Goal: Book appointment/travel/reservation

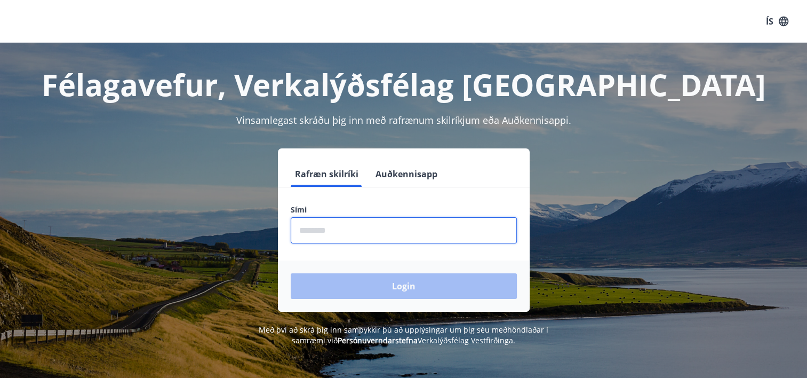
click at [314, 234] on input "phone" at bounding box center [404, 230] width 226 height 26
type input "********"
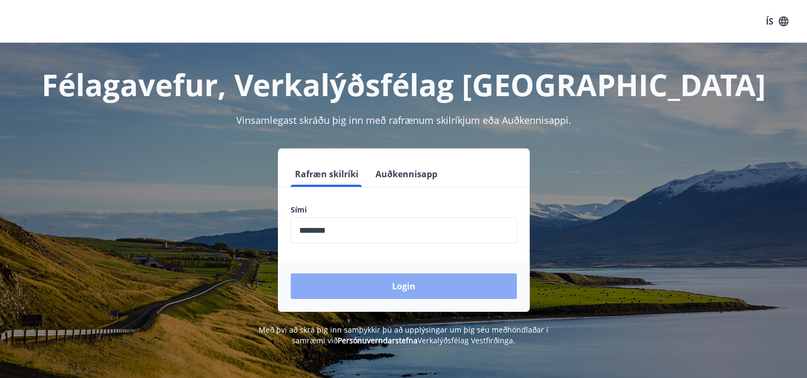
click at [431, 290] on button "Login" at bounding box center [404, 286] width 226 height 26
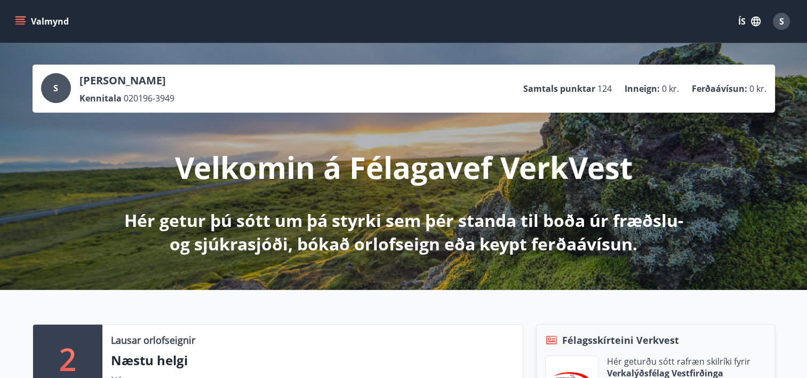
click at [23, 22] on icon "menu" at bounding box center [20, 21] width 11 height 11
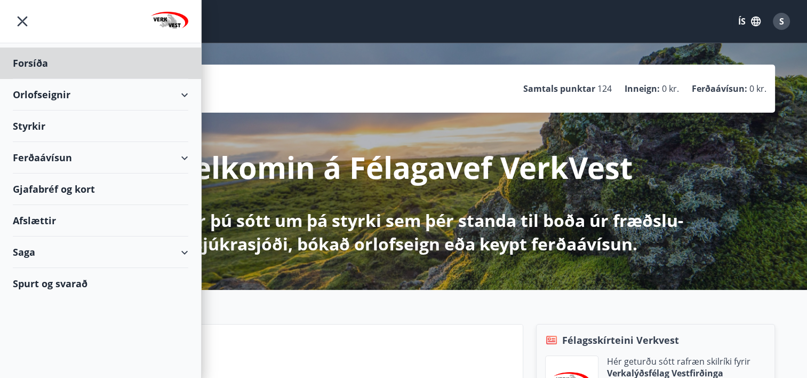
click at [21, 79] on div "Styrkir" at bounding box center [101, 62] width 176 height 31
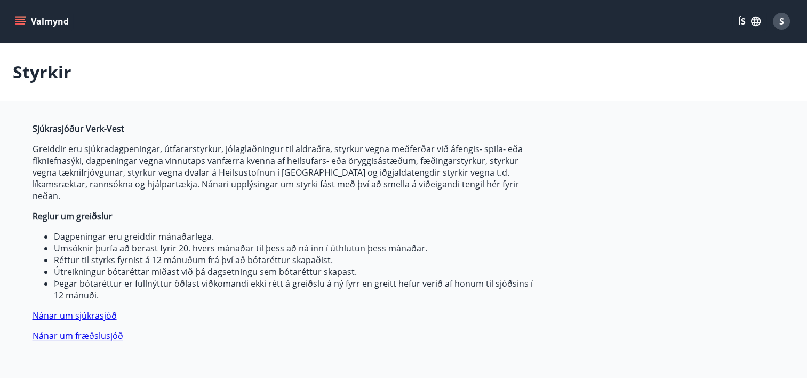
type input "***"
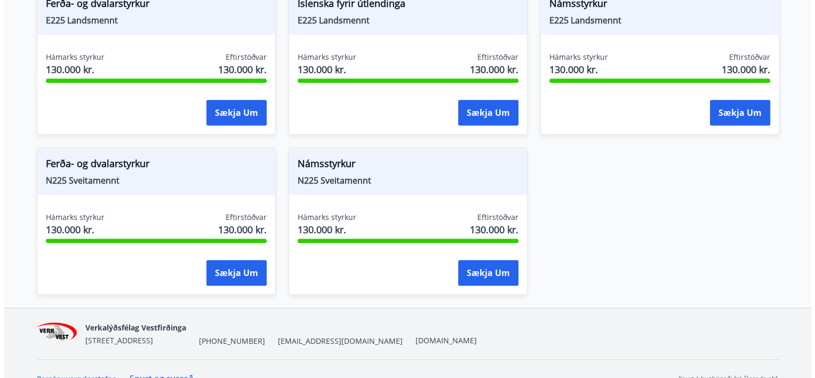
scroll to position [1107, 0]
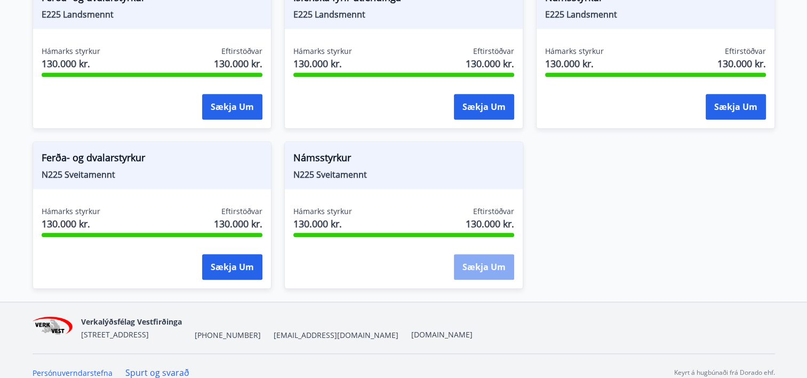
click at [484, 254] on button "Sækja um" at bounding box center [484, 267] width 60 height 26
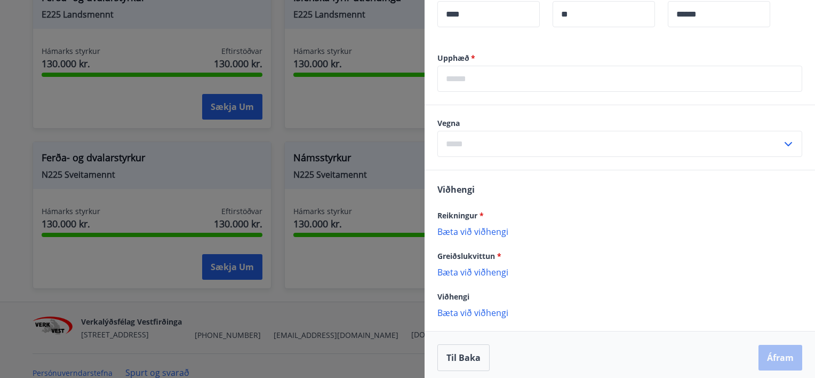
scroll to position [363, 0]
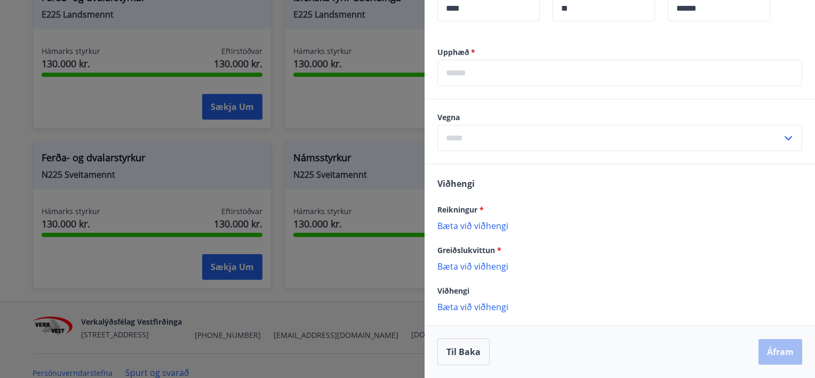
click at [782, 145] on icon at bounding box center [788, 138] width 13 height 13
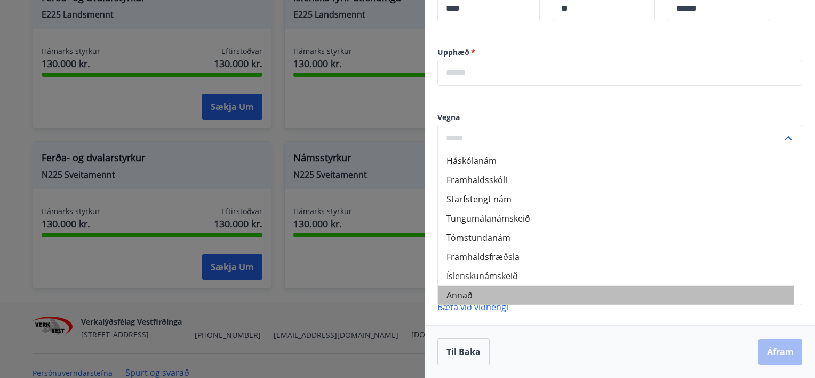
click at [455, 305] on li "Annað" at bounding box center [620, 294] width 364 height 19
type input "*****"
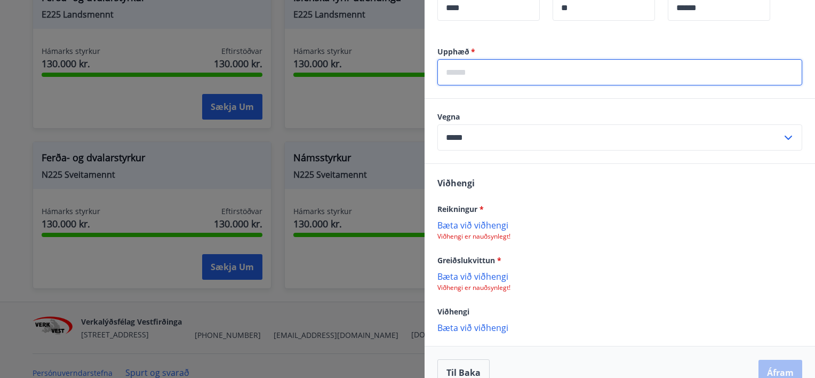
click at [518, 84] on input "text" at bounding box center [619, 72] width 365 height 26
type input "*****"
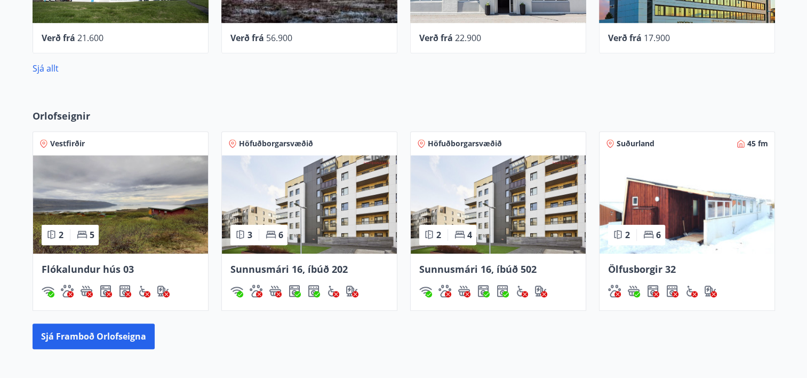
scroll to position [619, 0]
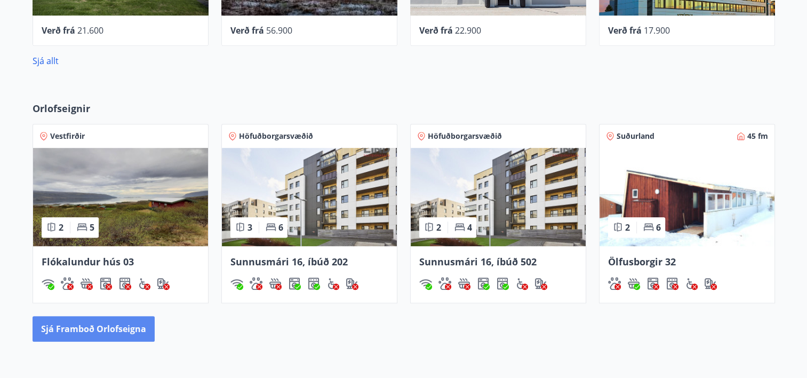
click at [78, 329] on button "Sjá framboð orlofseigna" at bounding box center [94, 329] width 122 height 26
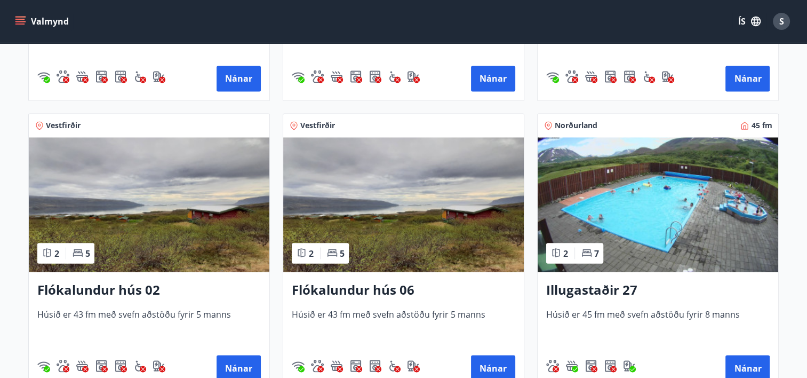
scroll to position [1858, 0]
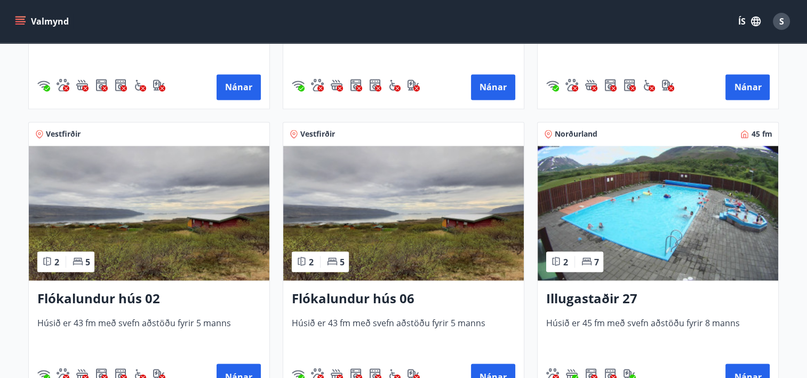
click at [586, 304] on h3 "Illugastaðir 27" at bounding box center [658, 298] width 224 height 19
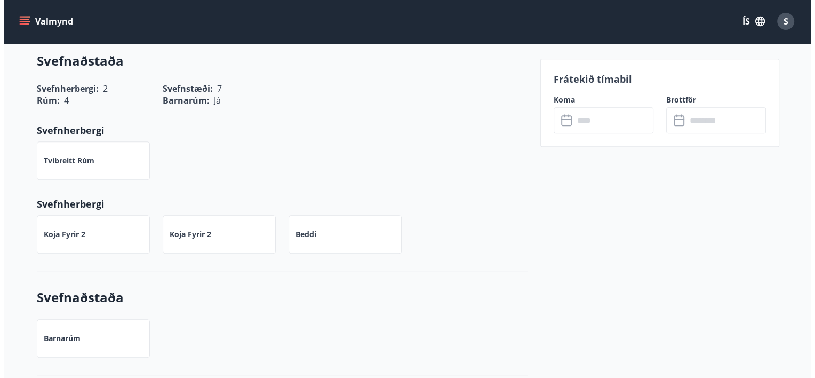
scroll to position [36, 0]
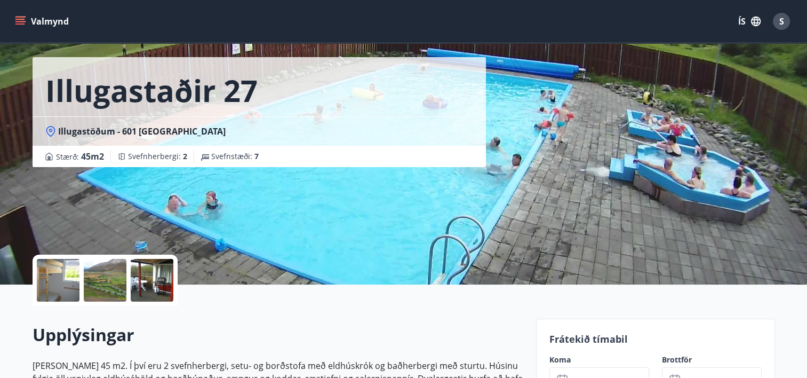
click at [48, 280] on div at bounding box center [58, 280] width 43 height 43
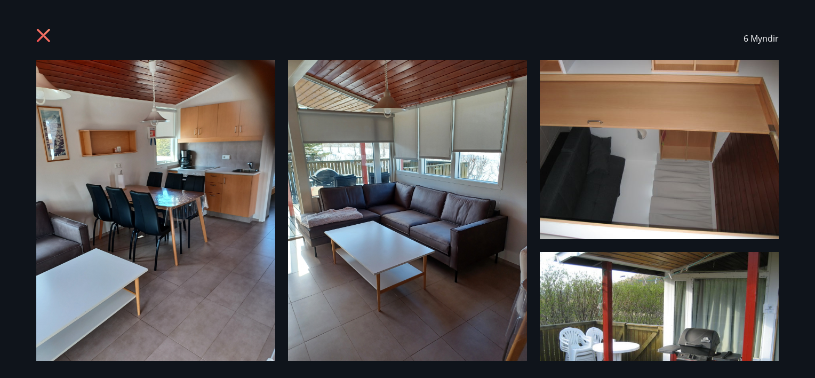
click at [611, 298] on img at bounding box center [659, 341] width 239 height 179
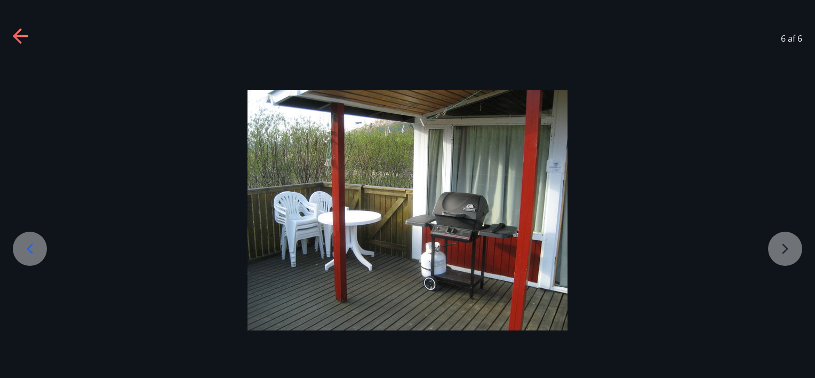
click at [777, 234] on div at bounding box center [407, 210] width 815 height 240
click at [780, 248] on div at bounding box center [407, 210] width 815 height 240
click at [22, 255] on icon at bounding box center [29, 248] width 17 height 17
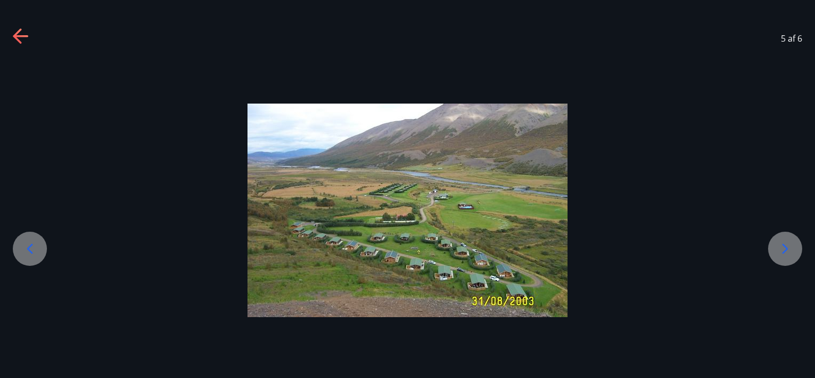
click at [22, 255] on icon at bounding box center [29, 248] width 17 height 17
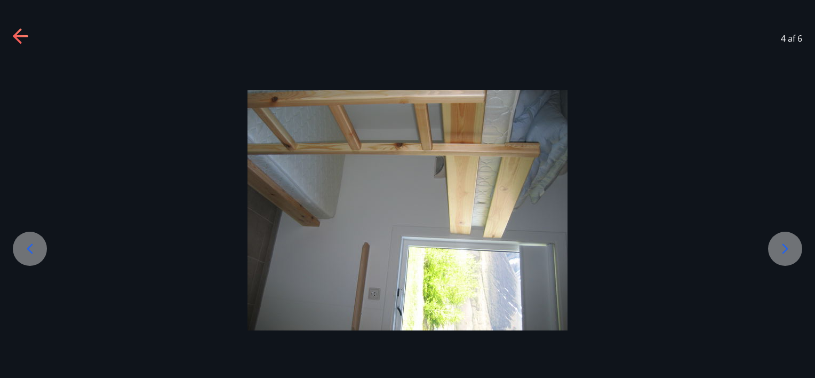
click at [22, 255] on icon at bounding box center [29, 248] width 17 height 17
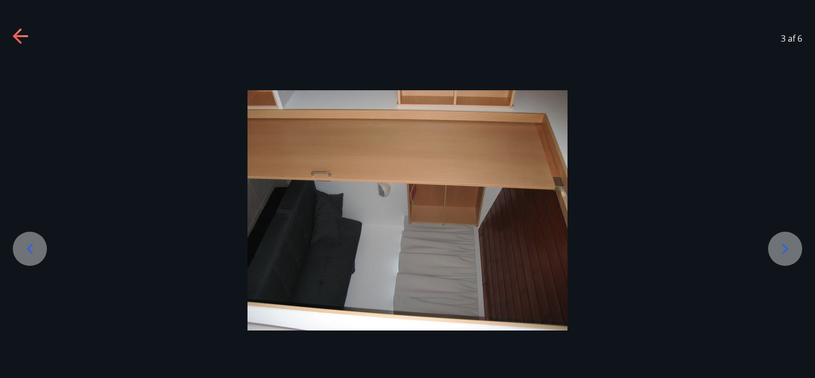
click at [22, 255] on icon at bounding box center [29, 248] width 17 height 17
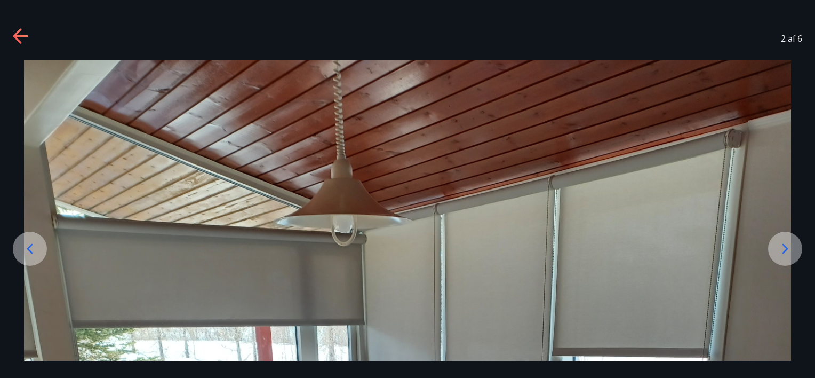
click at [22, 255] on icon at bounding box center [29, 248] width 17 height 17
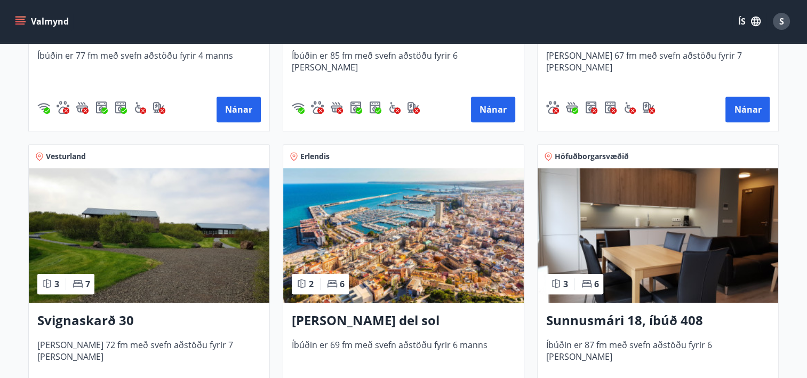
scroll to position [683, 0]
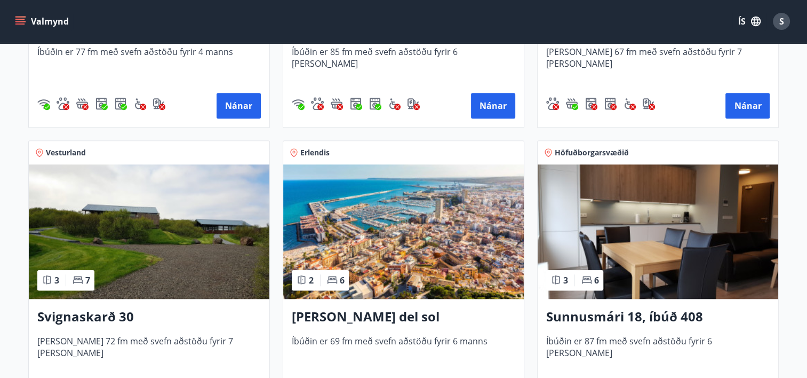
click at [383, 279] on img at bounding box center [403, 231] width 241 height 134
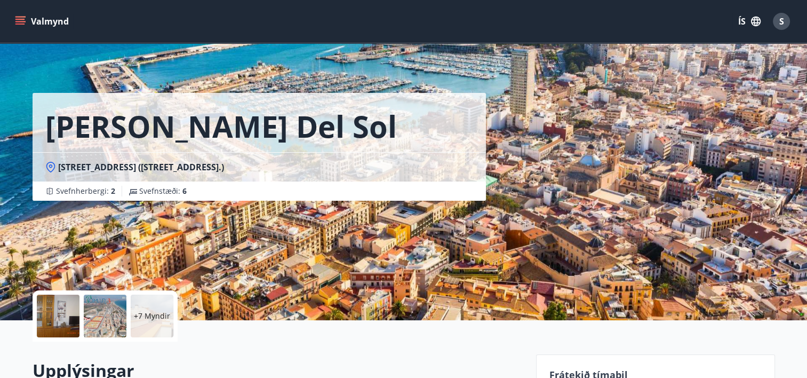
click at [66, 306] on div at bounding box center [58, 315] width 43 height 43
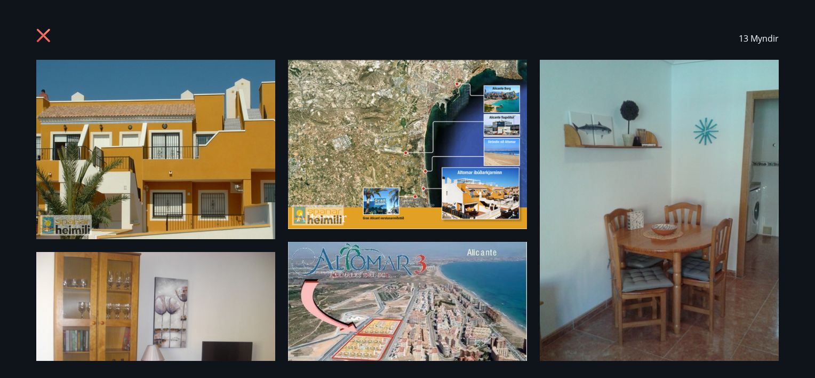
click at [121, 150] on img at bounding box center [155, 149] width 239 height 179
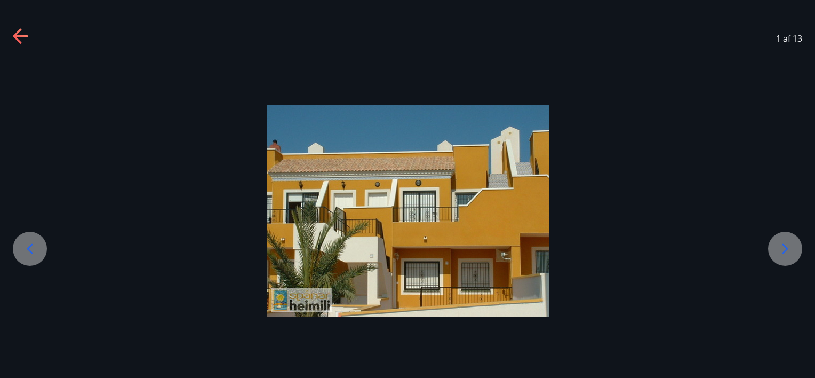
click at [788, 247] on icon at bounding box center [785, 248] width 17 height 17
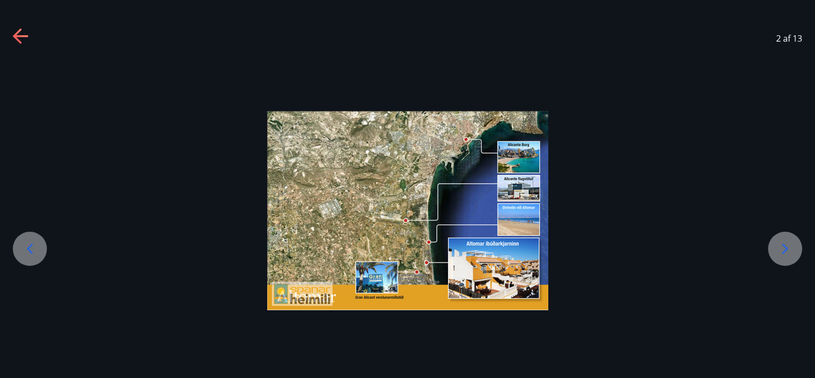
click at [788, 247] on icon at bounding box center [785, 248] width 17 height 17
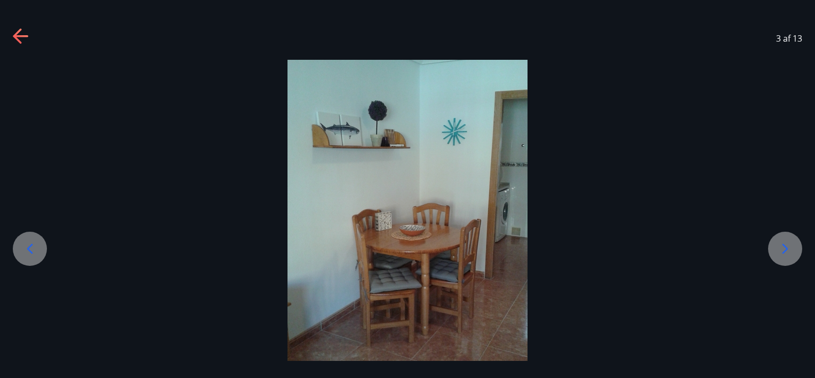
click at [788, 247] on icon at bounding box center [785, 248] width 17 height 17
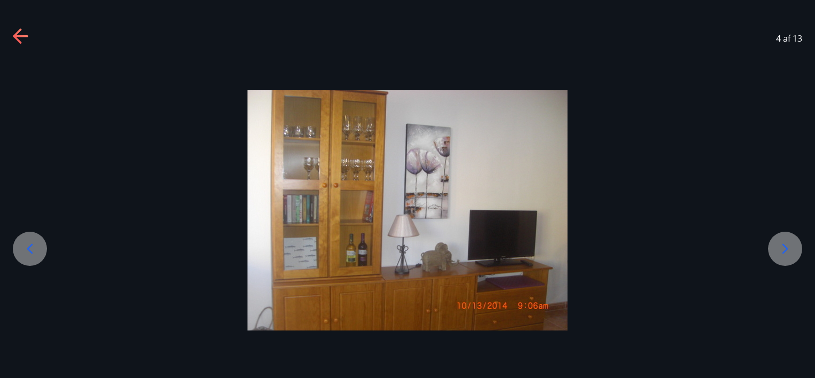
click at [788, 247] on icon at bounding box center [785, 248] width 17 height 17
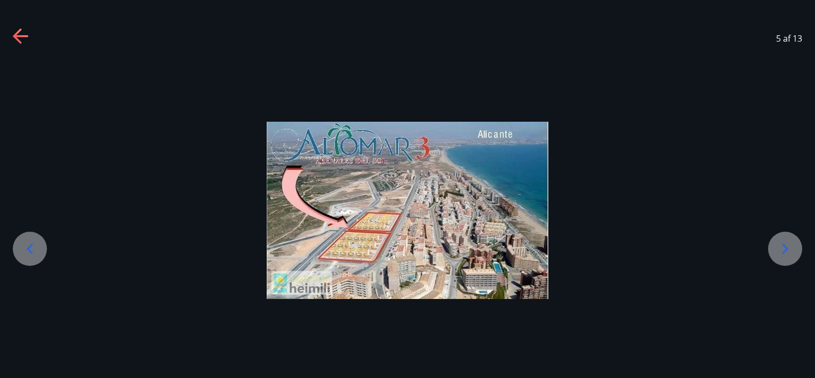
click at [788, 247] on icon at bounding box center [785, 248] width 17 height 17
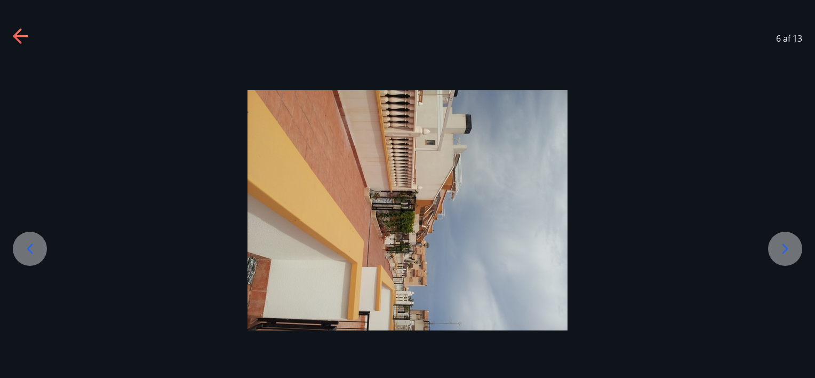
click at [788, 247] on icon at bounding box center [785, 248] width 17 height 17
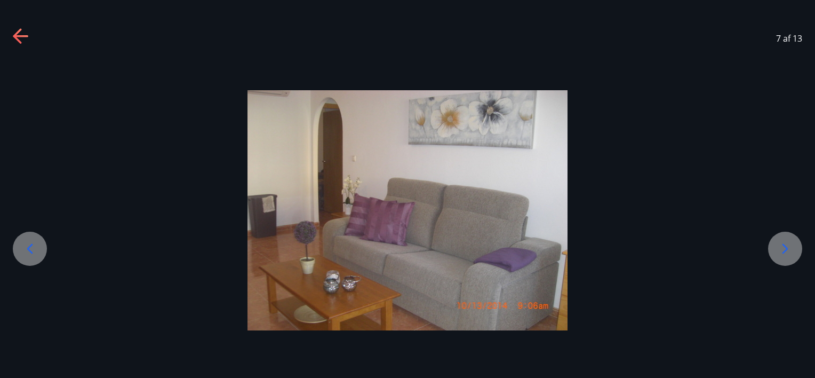
click at [788, 247] on icon at bounding box center [785, 248] width 17 height 17
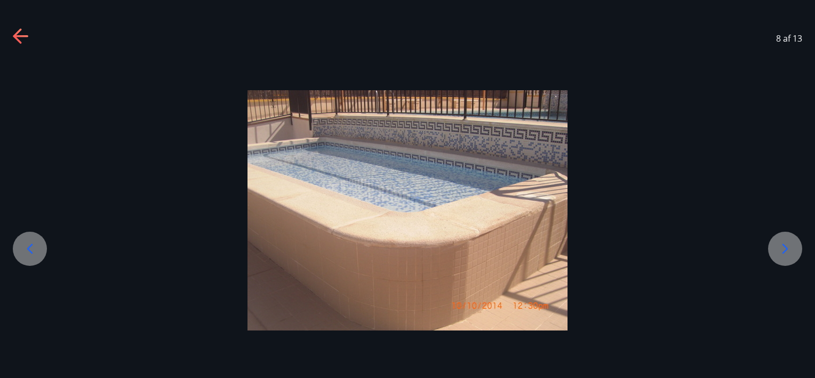
click at [788, 247] on icon at bounding box center [785, 248] width 17 height 17
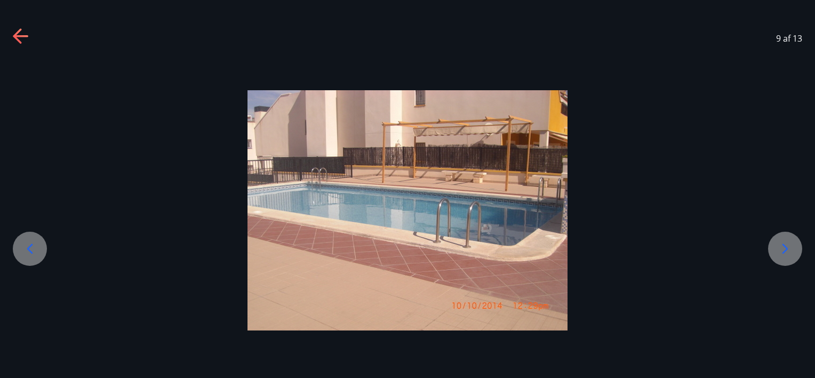
click at [788, 247] on icon at bounding box center [785, 248] width 17 height 17
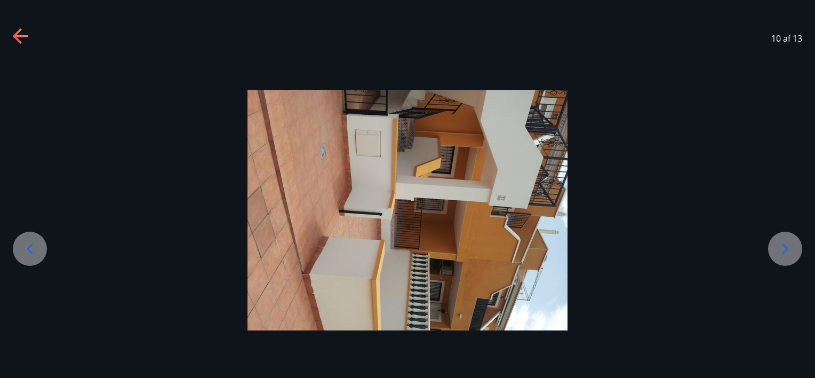
click at [788, 247] on icon at bounding box center [785, 248] width 17 height 17
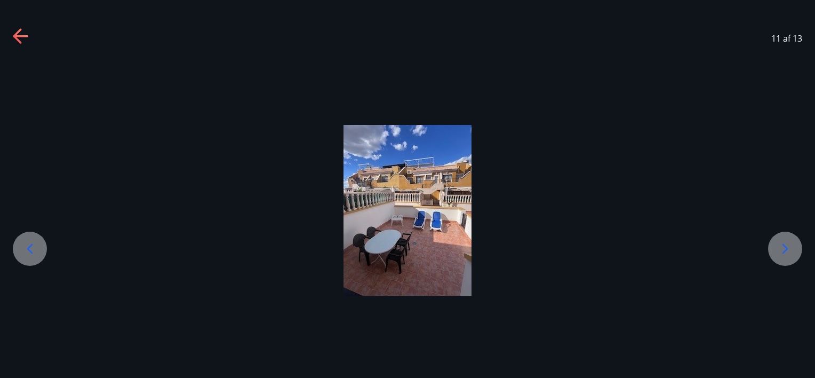
click at [788, 247] on icon at bounding box center [785, 248] width 17 height 17
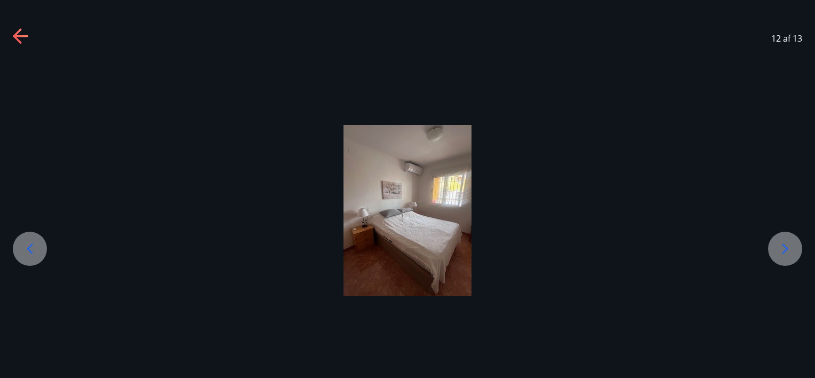
click at [788, 247] on icon at bounding box center [785, 248] width 17 height 17
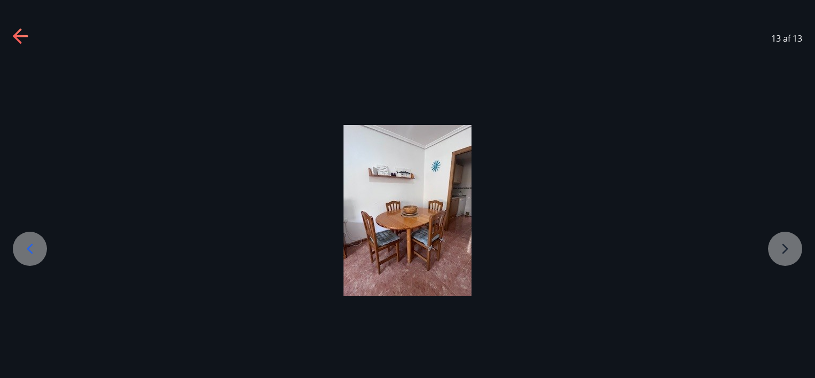
click at [19, 39] on icon at bounding box center [21, 36] width 17 height 17
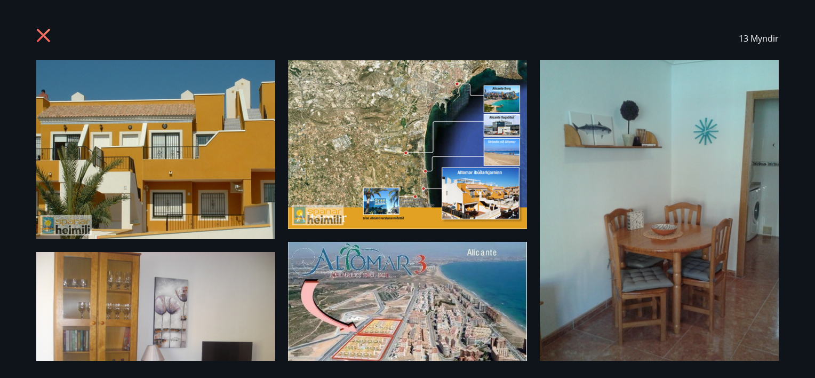
click at [19, 39] on div "13 Myndir" at bounding box center [407, 189] width 815 height 378
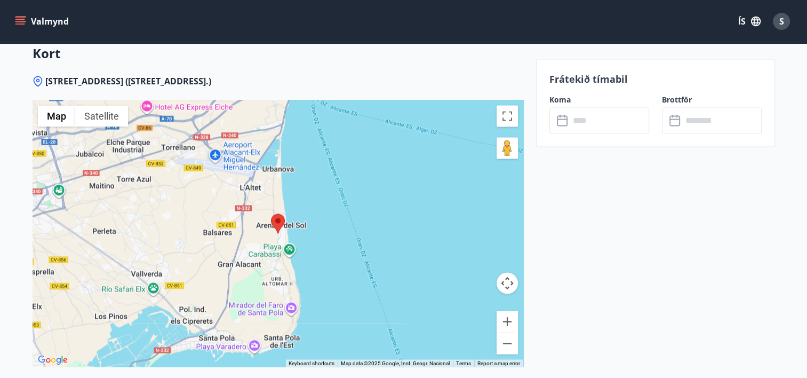
scroll to position [1870, 0]
